Goal: Check status: Check status

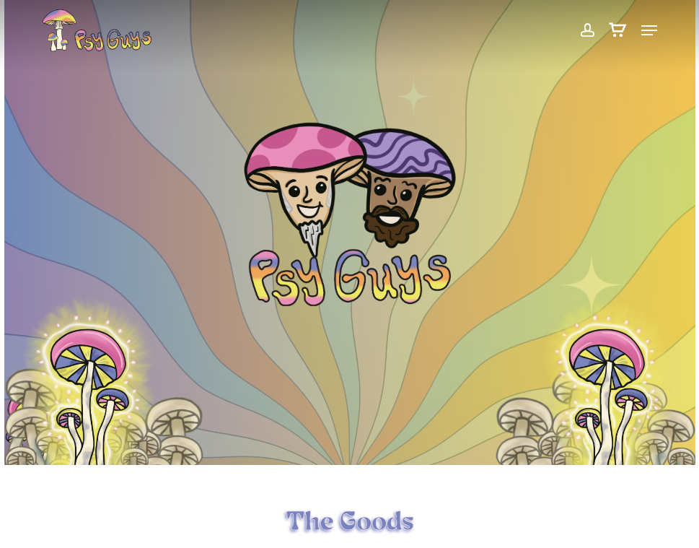
click at [584, 30] on span at bounding box center [586, 30] width 15 height 25
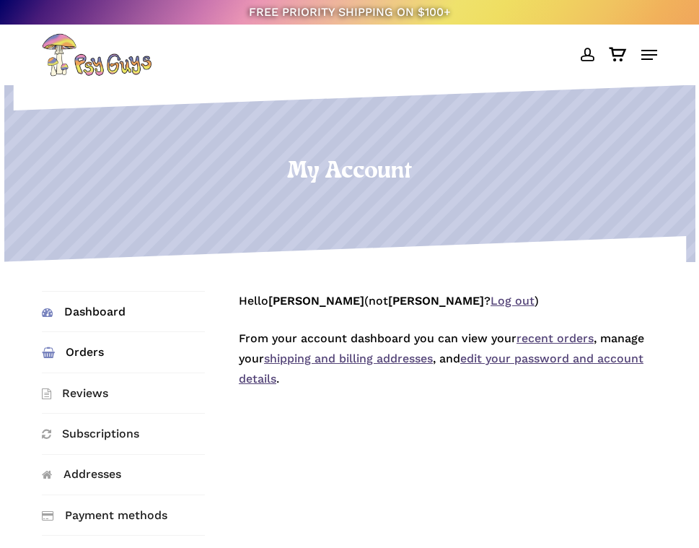
click at [79, 348] on link "Orders" at bounding box center [123, 352] width 163 height 40
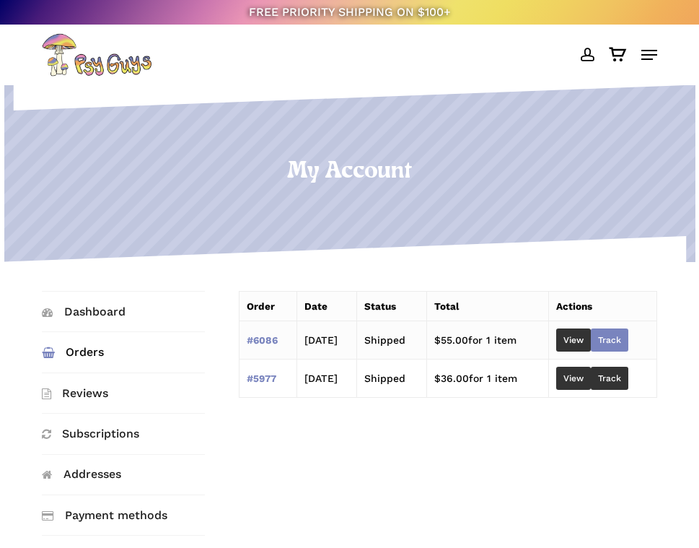
click at [618, 331] on link "Track" at bounding box center [610, 339] width 38 height 23
